Goal: Task Accomplishment & Management: Use online tool/utility

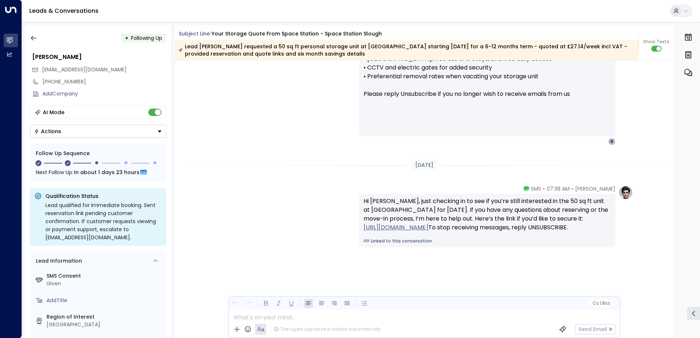
scroll to position [766, 0]
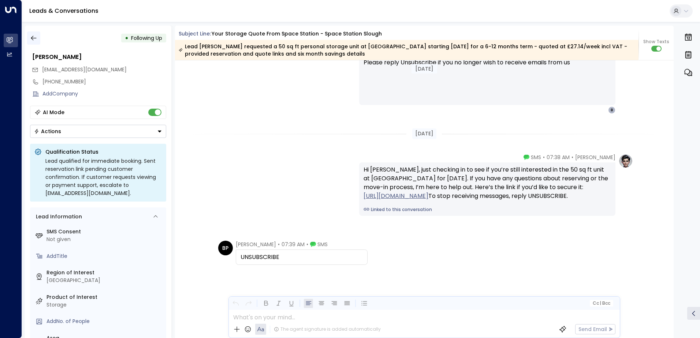
click at [36, 37] on icon "button" at bounding box center [33, 37] width 7 height 7
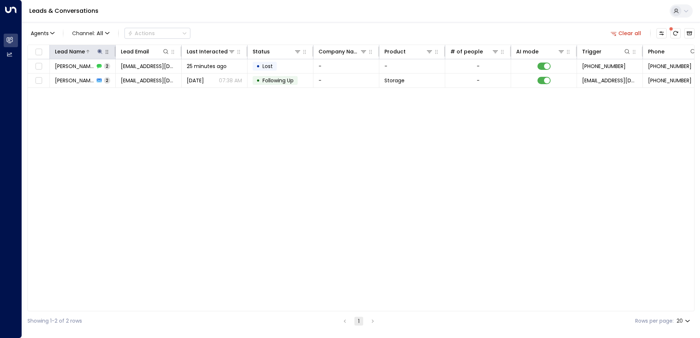
click at [99, 52] on icon at bounding box center [99, 51] width 5 height 5
click at [145, 78] on icon "button" at bounding box center [146, 78] width 5 height 5
click at [127, 76] on input "text" at bounding box center [99, 78] width 101 height 14
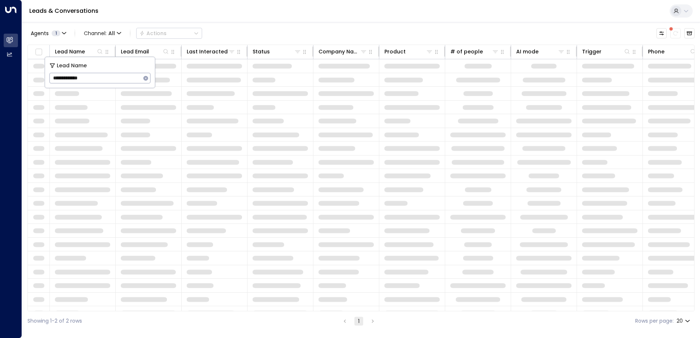
type input "**********"
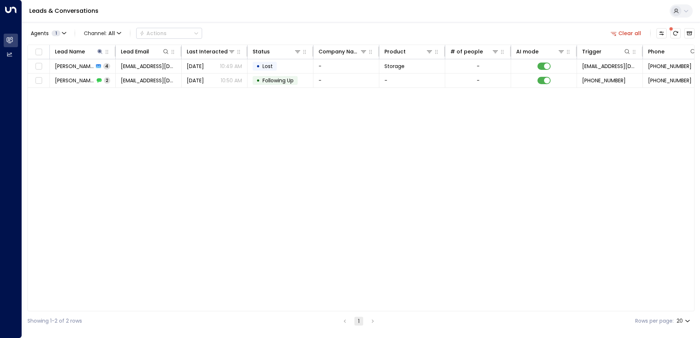
click at [273, 144] on div "Lead Name Lead Email Last Interacted Status Company Name Product # of people AI…" at bounding box center [360, 178] width 667 height 267
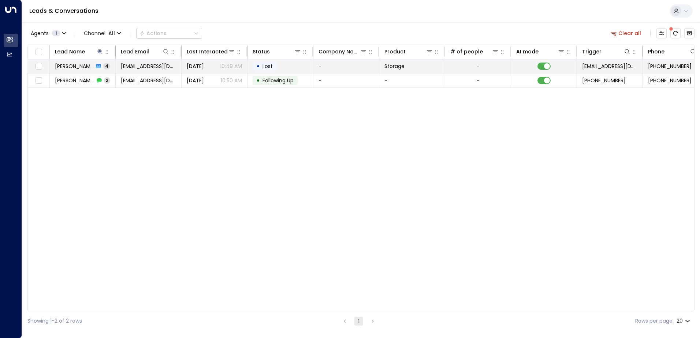
click at [83, 66] on span "[PERSON_NAME]" at bounding box center [74, 66] width 39 height 7
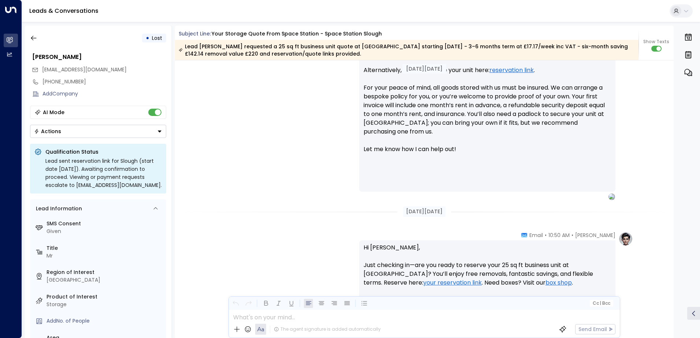
scroll to position [382, 0]
